Goal: Task Accomplishment & Management: Manage account settings

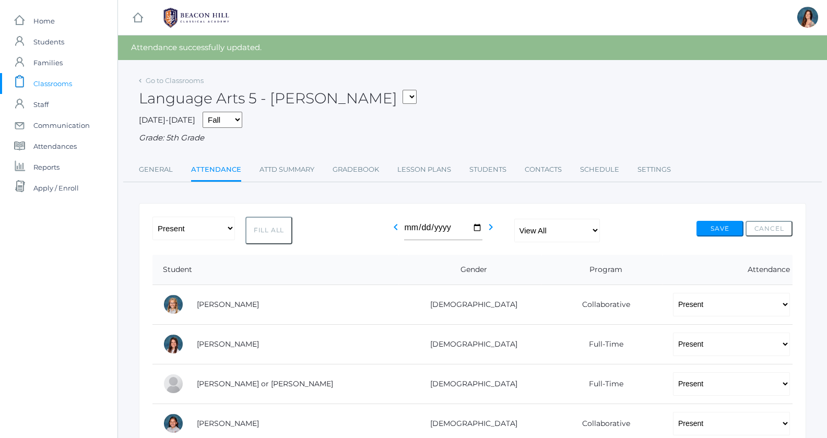
click at [402, 90] on select "05ART - Art 5 Salazar 05CITIZEN - Citizenship and Stewardship 5 Salazar 05CITIZ…" at bounding box center [409, 97] width 14 height 14
click option "05LA - Language Arts 5 [PERSON_NAME]" at bounding box center [0, 0] width 0 height 0
click at [342, 165] on link "Gradebook" at bounding box center [355, 169] width 46 height 21
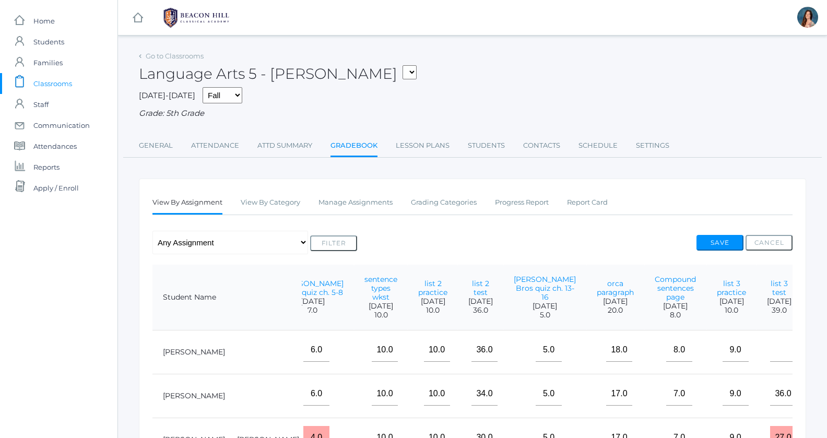
click at [402, 65] on select "05ART - Art 5 Salazar 05CITIZEN - Citizenship and Stewardship 5 Salazar 05CITIZ…" at bounding box center [409, 72] width 14 height 14
select select "1971"
click option "05MATH - Mathematics 5 [PERSON_NAME]" at bounding box center [0, 0] width 0 height 0
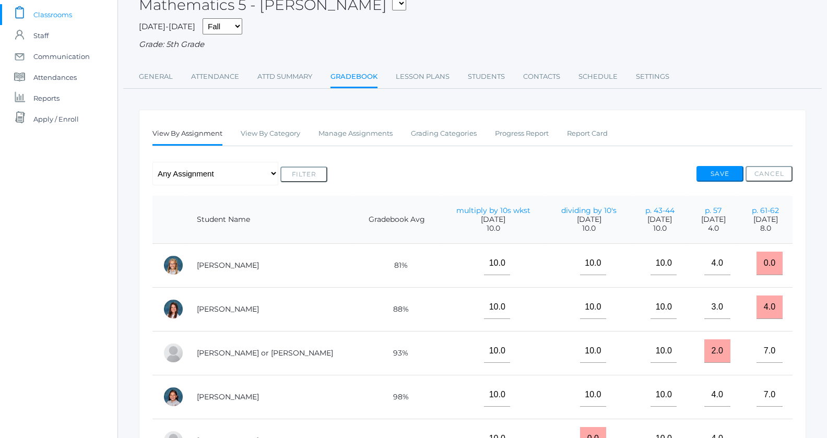
scroll to position [77, 0]
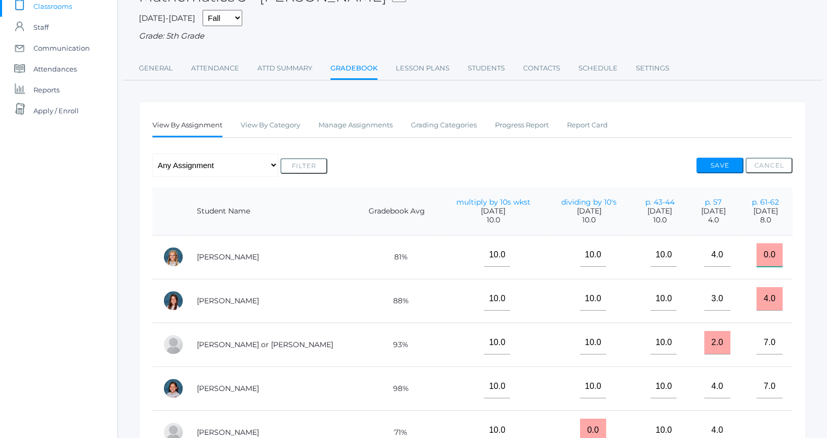
drag, startPoint x: 770, startPoint y: 257, endPoint x: 748, endPoint y: 251, distance: 22.7
click at [756, 251] on input "0.0" at bounding box center [769, 254] width 26 height 23
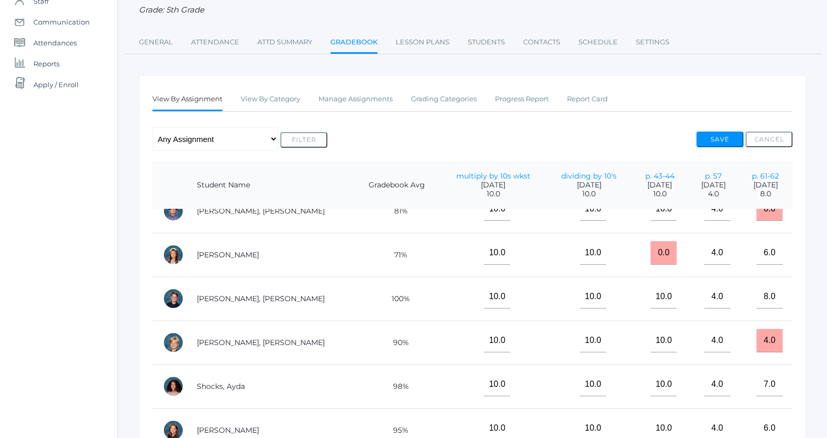
scroll to position [163, 0]
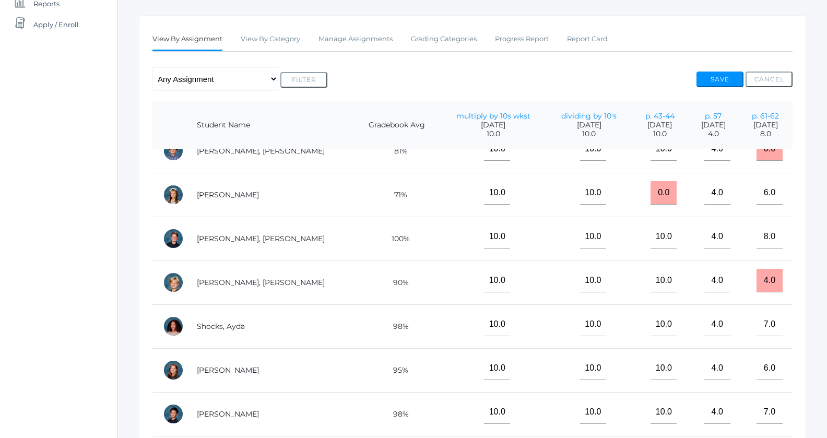
type input "7"
click at [711, 76] on button "Save" at bounding box center [719, 80] width 47 height 16
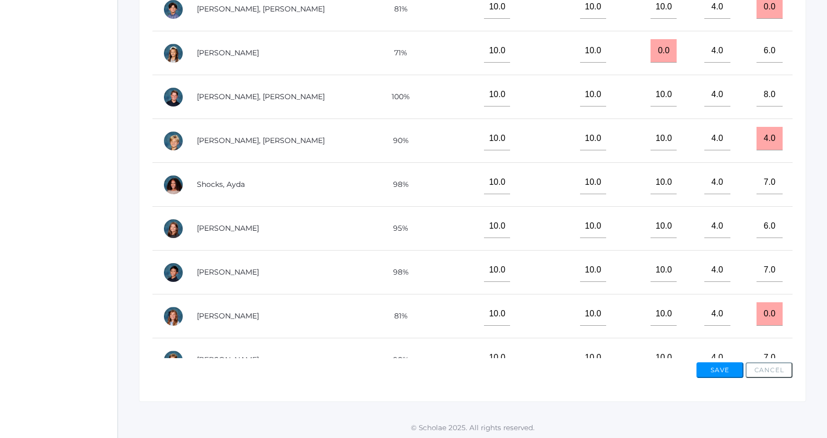
scroll to position [494, 0]
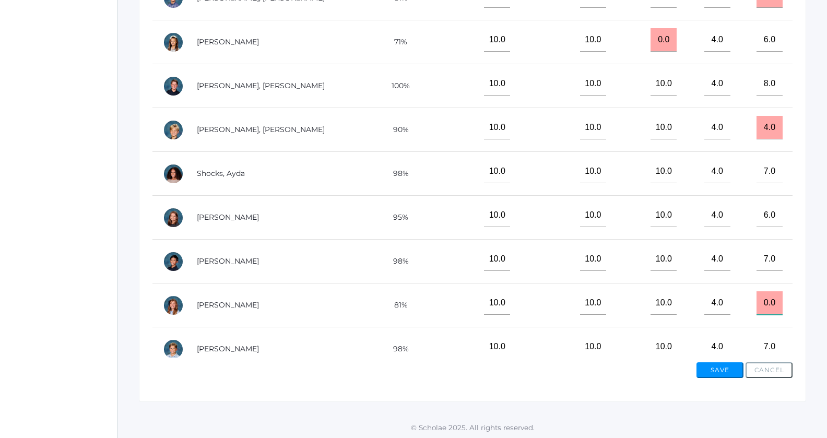
drag, startPoint x: 767, startPoint y: 299, endPoint x: 739, endPoint y: 298, distance: 28.2
click at [756, 298] on input "0.0" at bounding box center [769, 302] width 26 height 23
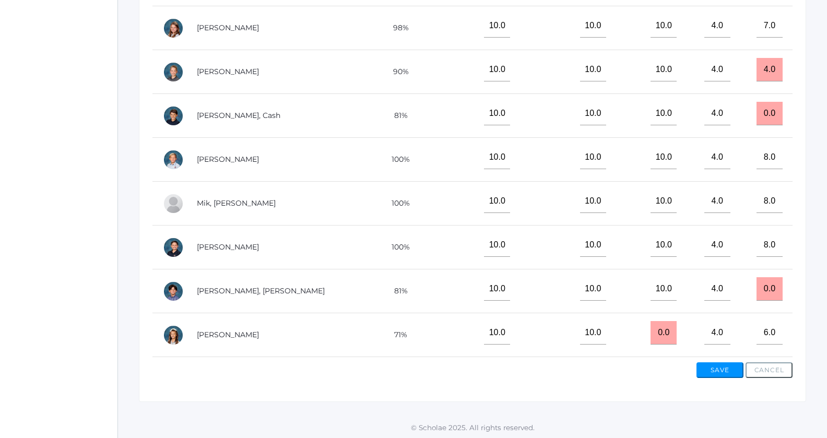
scroll to position [142, 0]
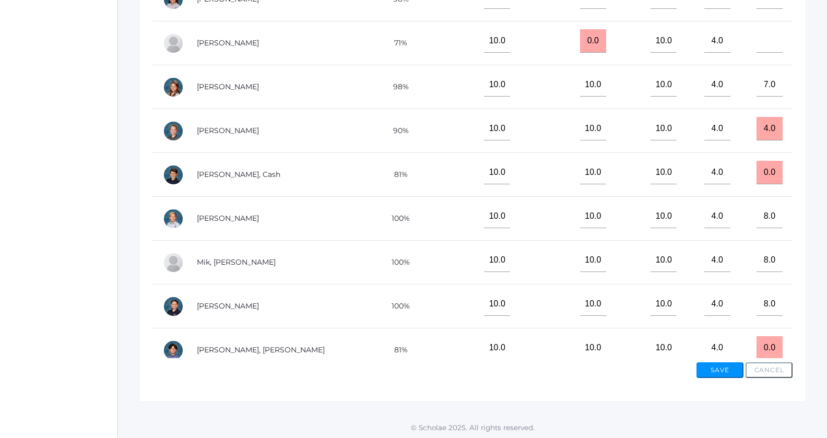
type input "8"
drag, startPoint x: 771, startPoint y: 169, endPoint x: 752, endPoint y: 172, distance: 19.5
click at [756, 172] on input "0.0" at bounding box center [769, 172] width 26 height 23
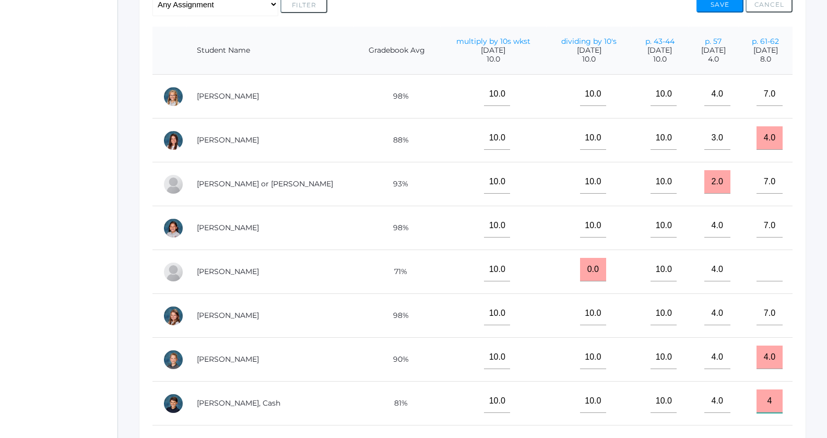
scroll to position [245, 0]
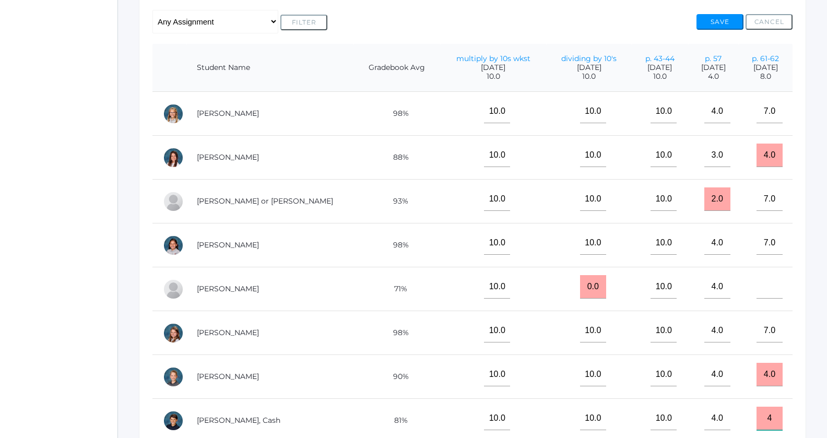
type input "4"
click at [764, 293] on input"] "text" at bounding box center [769, 286] width 26 height 23
type input"] "8"
click at [715, 21] on button "Save" at bounding box center [719, 22] width 47 height 16
